Goal: Complete application form

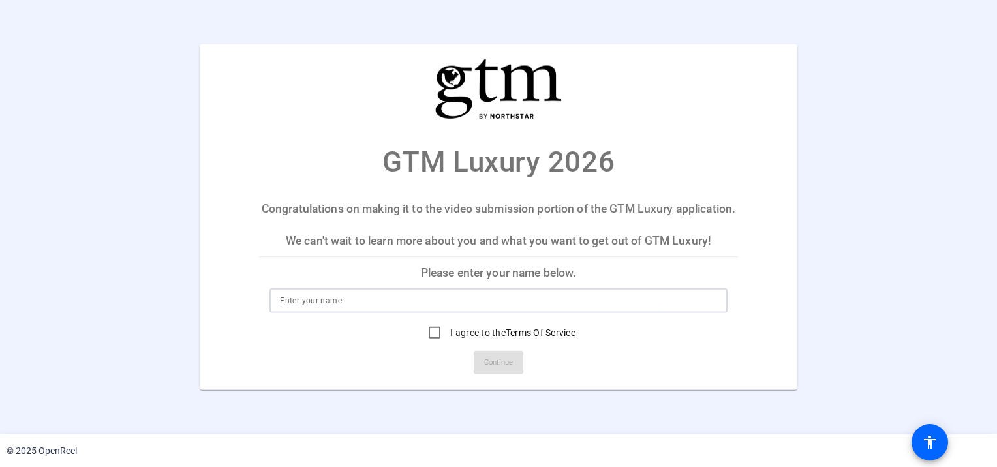
click at [382, 309] on input at bounding box center [498, 301] width 436 height 16
click at [352, 309] on input "[PERSON_NAME]" at bounding box center [498, 301] width 436 height 16
drag, startPoint x: 356, startPoint y: 314, endPoint x: 243, endPoint y: 326, distance: 112.9
click at [259, 330] on mat-card-content "[PERSON_NAME] I agree to the Terms Of Service" at bounding box center [498, 316] width 478 height 57
type input "[PERSON_NAME]"
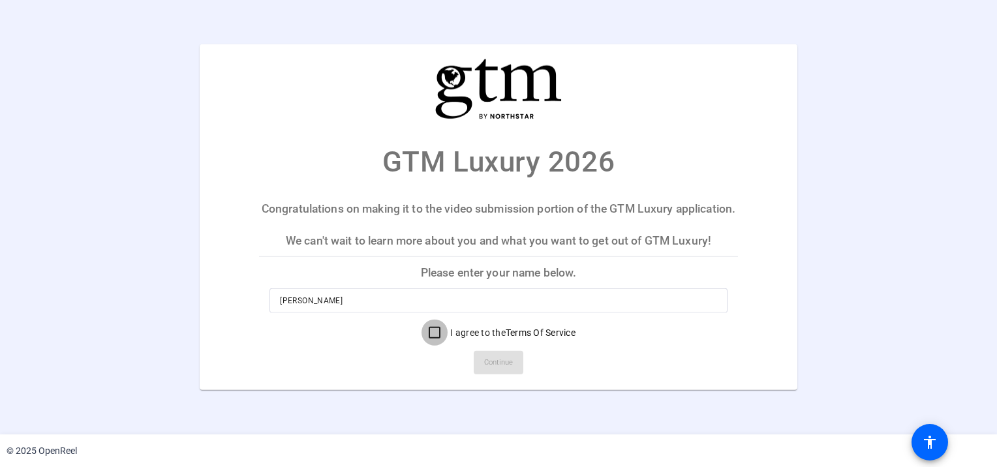
drag, startPoint x: 430, startPoint y: 344, endPoint x: 476, endPoint y: 363, distance: 49.2
click at [433, 345] on input "I agree to the Terms Of Service" at bounding box center [434, 333] width 26 height 26
checkbox input "true"
click at [500, 373] on span "Continue" at bounding box center [498, 363] width 29 height 20
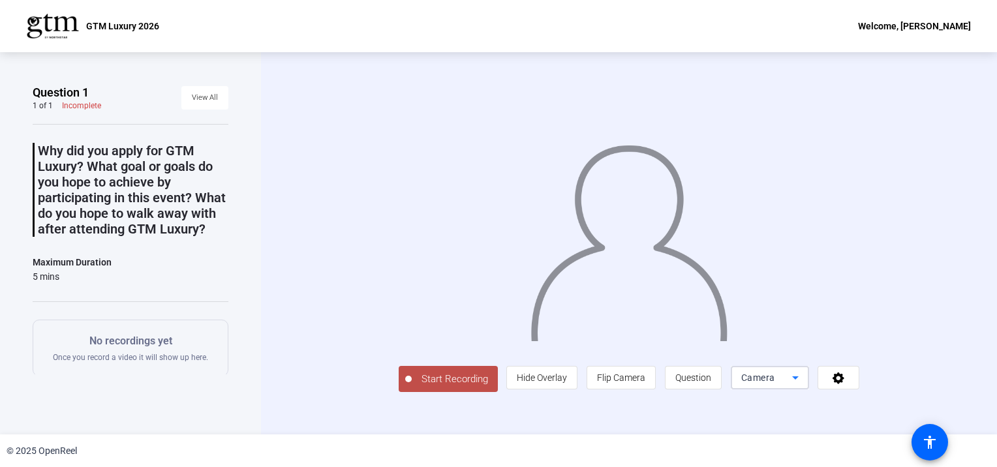
click at [753, 370] on mat-select "Camera" at bounding box center [769, 378] width 57 height 16
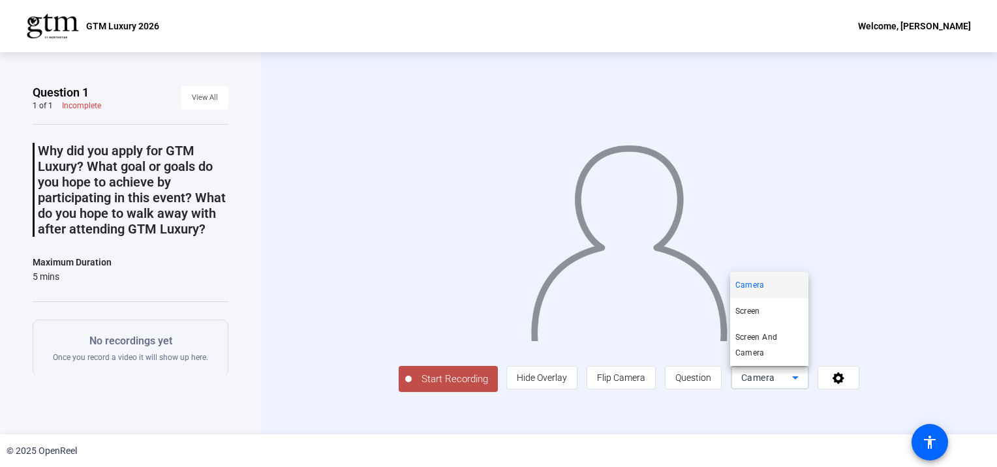
click at [900, 292] on div at bounding box center [498, 233] width 997 height 467
